Goal: Check status: Check status

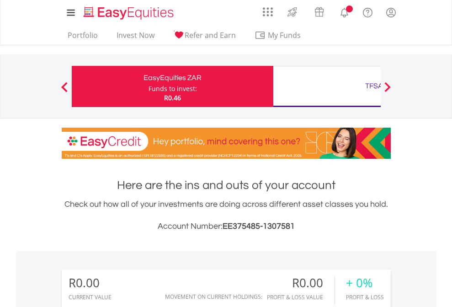
scroll to position [88, 144]
click at [149, 86] on div "Funds to invest:" at bounding box center [173, 88] width 48 height 9
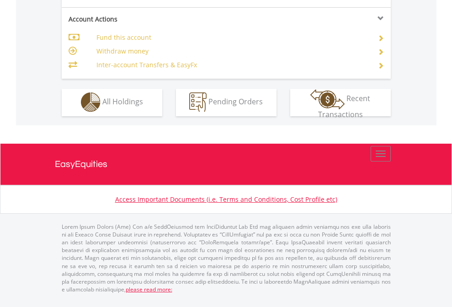
scroll to position [855, 0]
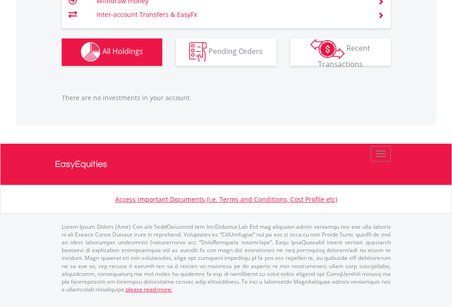
scroll to position [88, 144]
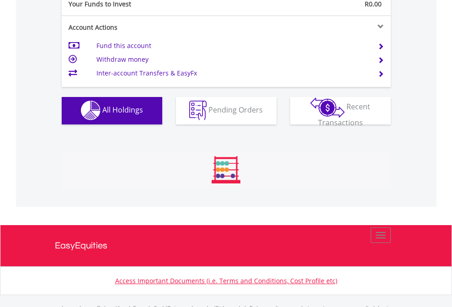
scroll to position [905, 0]
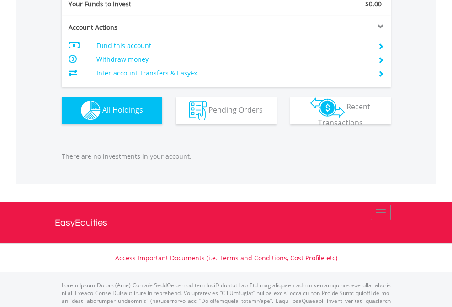
scroll to position [905, 0]
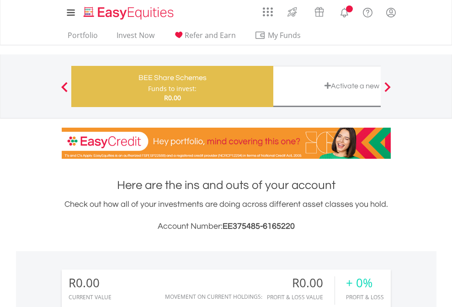
scroll to position [88, 144]
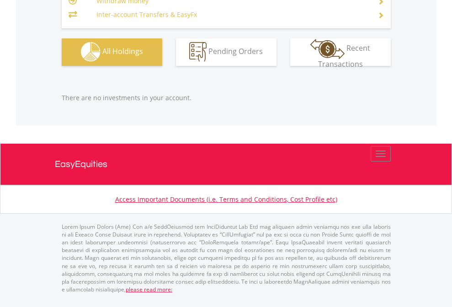
scroll to position [905, 0]
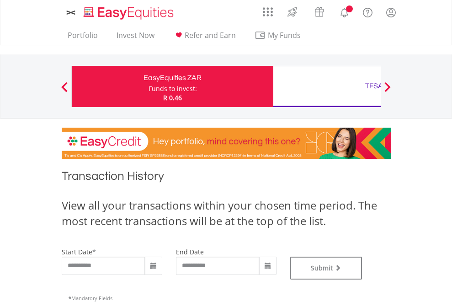
type input "**********"
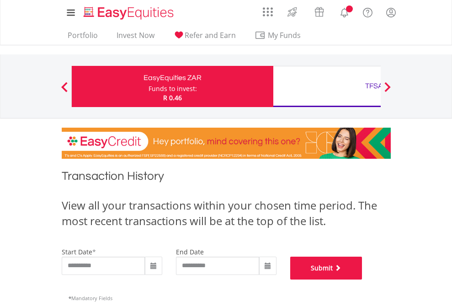
click at [362, 279] on button "Submit" at bounding box center [326, 267] width 72 height 23
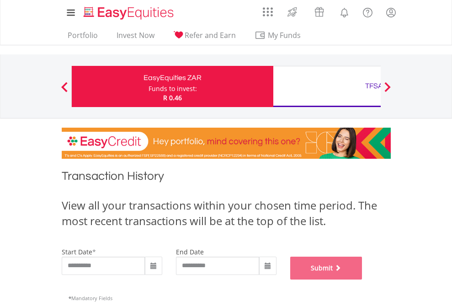
scroll to position [371, 0]
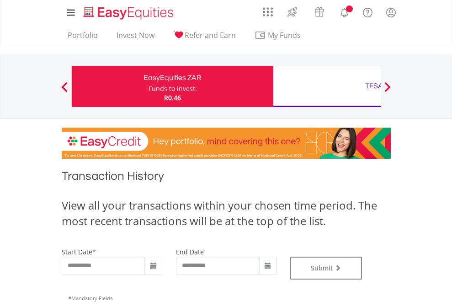
click at [327, 86] on div "TFSA" at bounding box center [374, 86] width 191 height 13
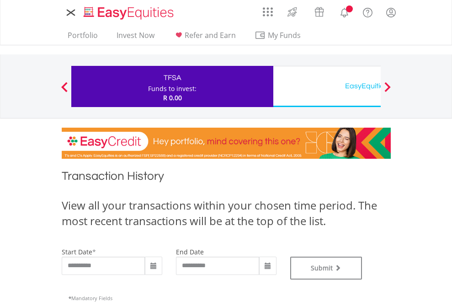
type input "**********"
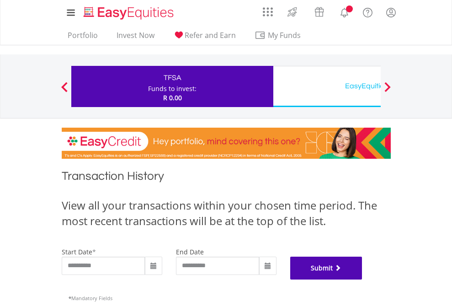
click at [362, 279] on button "Submit" at bounding box center [326, 267] width 72 height 23
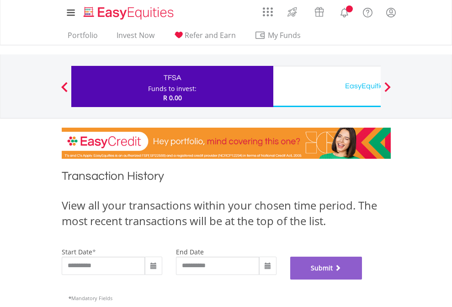
scroll to position [371, 0]
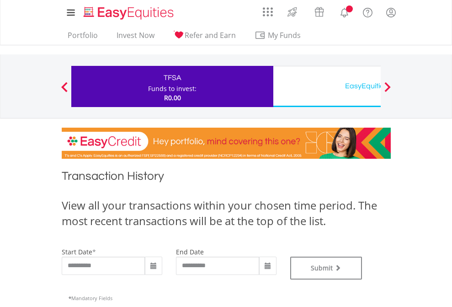
click at [327, 86] on div "EasyEquities USD" at bounding box center [374, 86] width 191 height 13
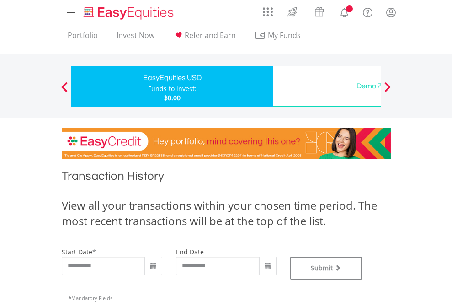
type input "**********"
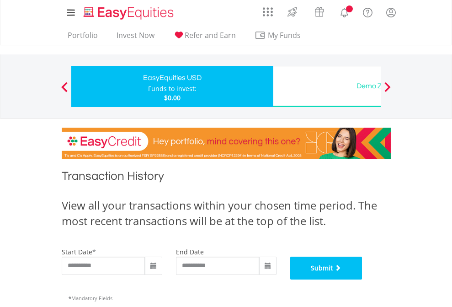
click at [362, 279] on button "Submit" at bounding box center [326, 267] width 72 height 23
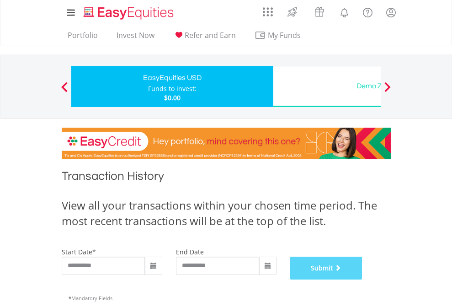
scroll to position [371, 0]
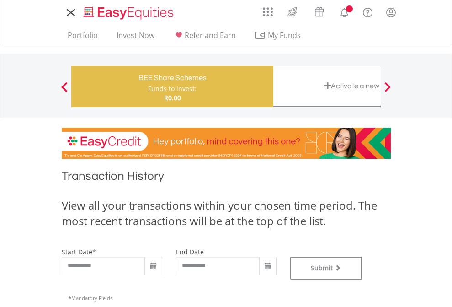
type input "**********"
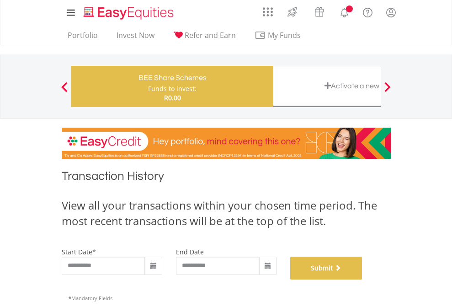
click at [362, 279] on button "Submit" at bounding box center [326, 267] width 72 height 23
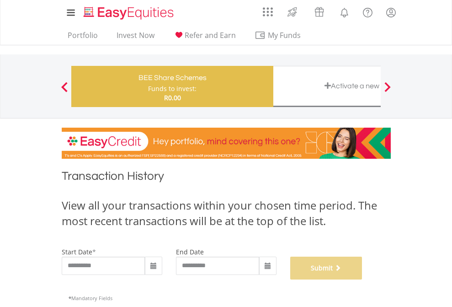
scroll to position [371, 0]
